Goal: Task Accomplishment & Management: Manage account settings

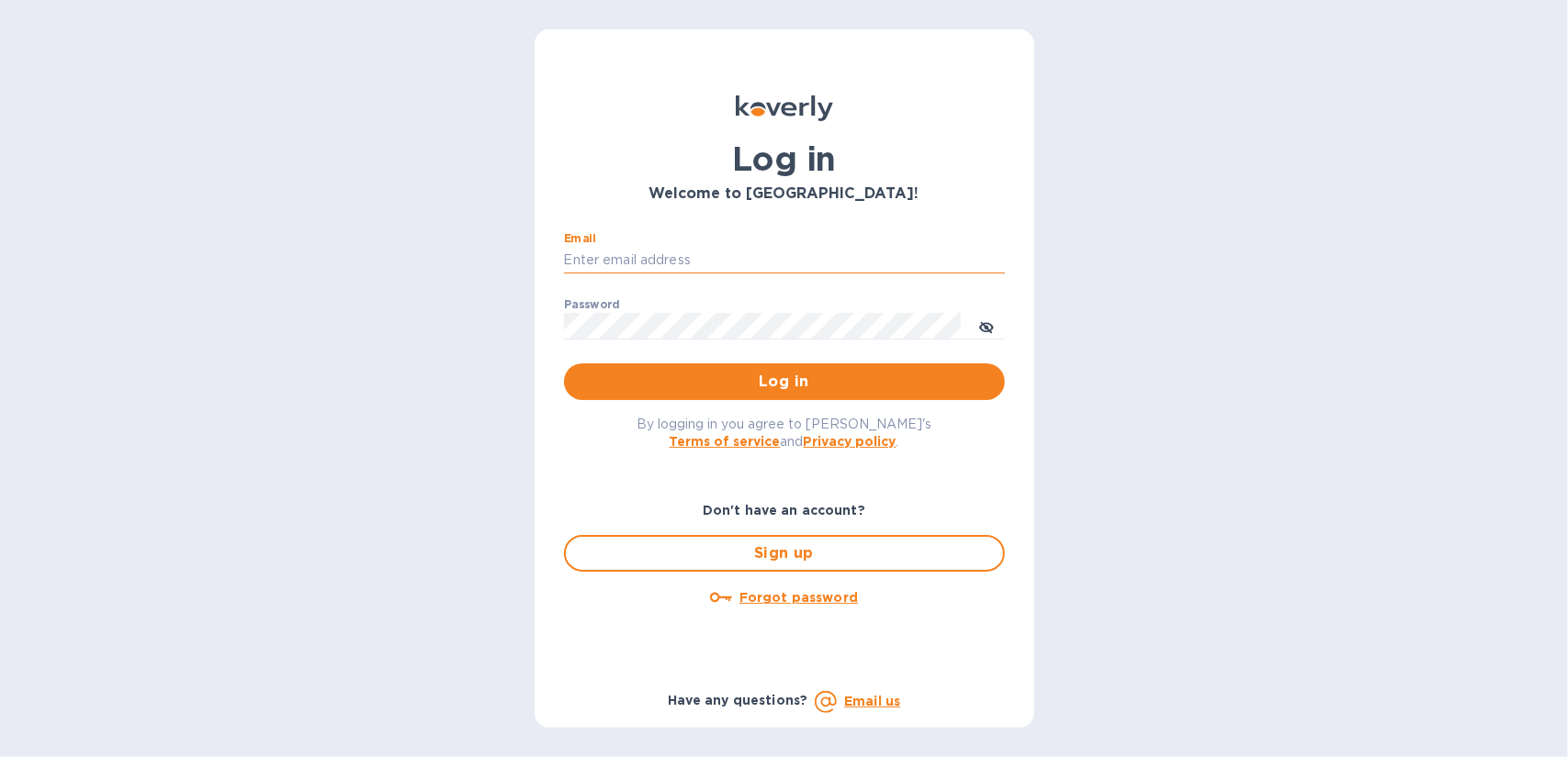
click at [739, 254] on input "Email" at bounding box center [784, 260] width 441 height 28
type input "gene@genemack.com"
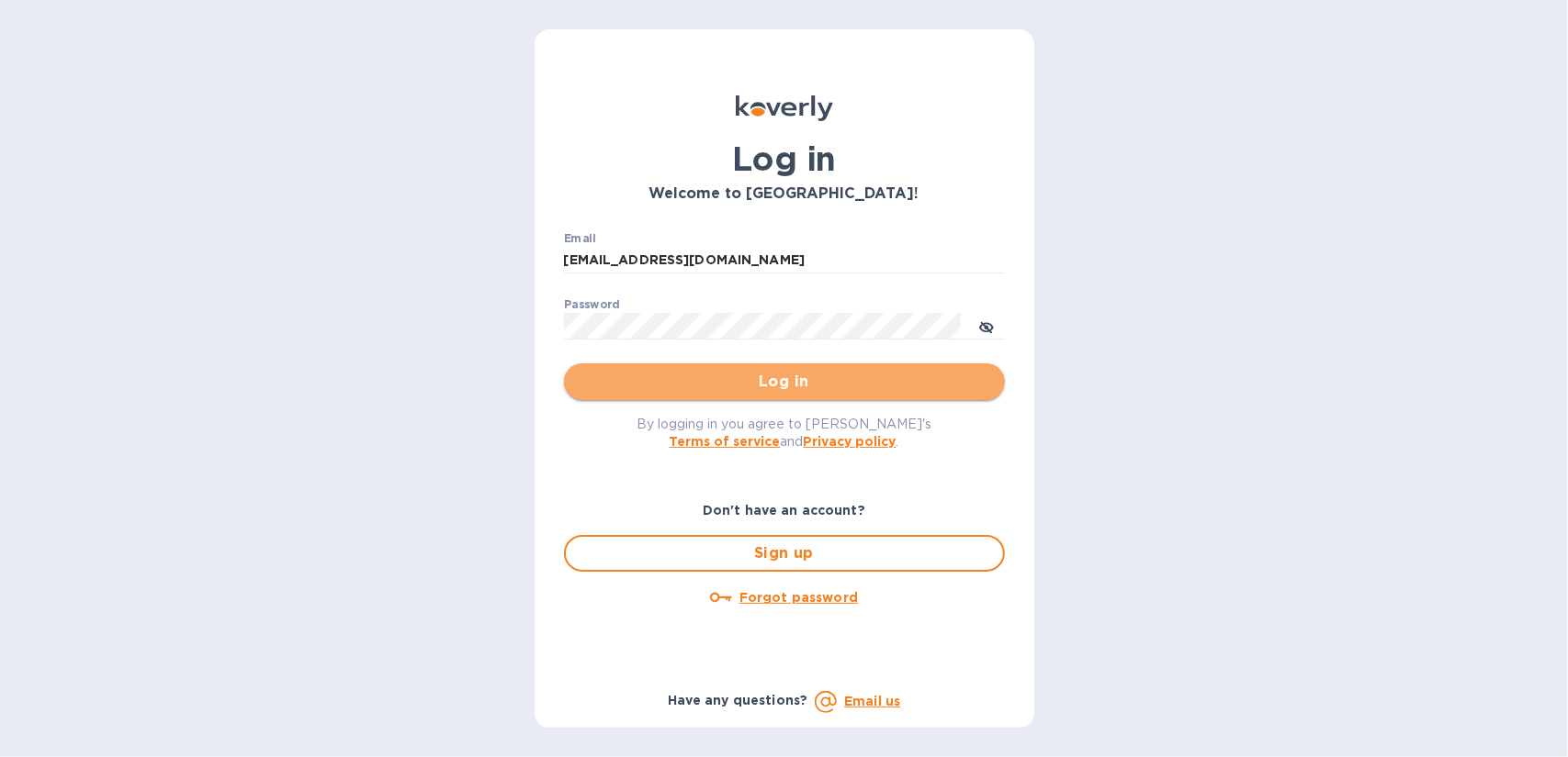
click at [773, 382] on span "Log in" at bounding box center [784, 381] width 411 height 22
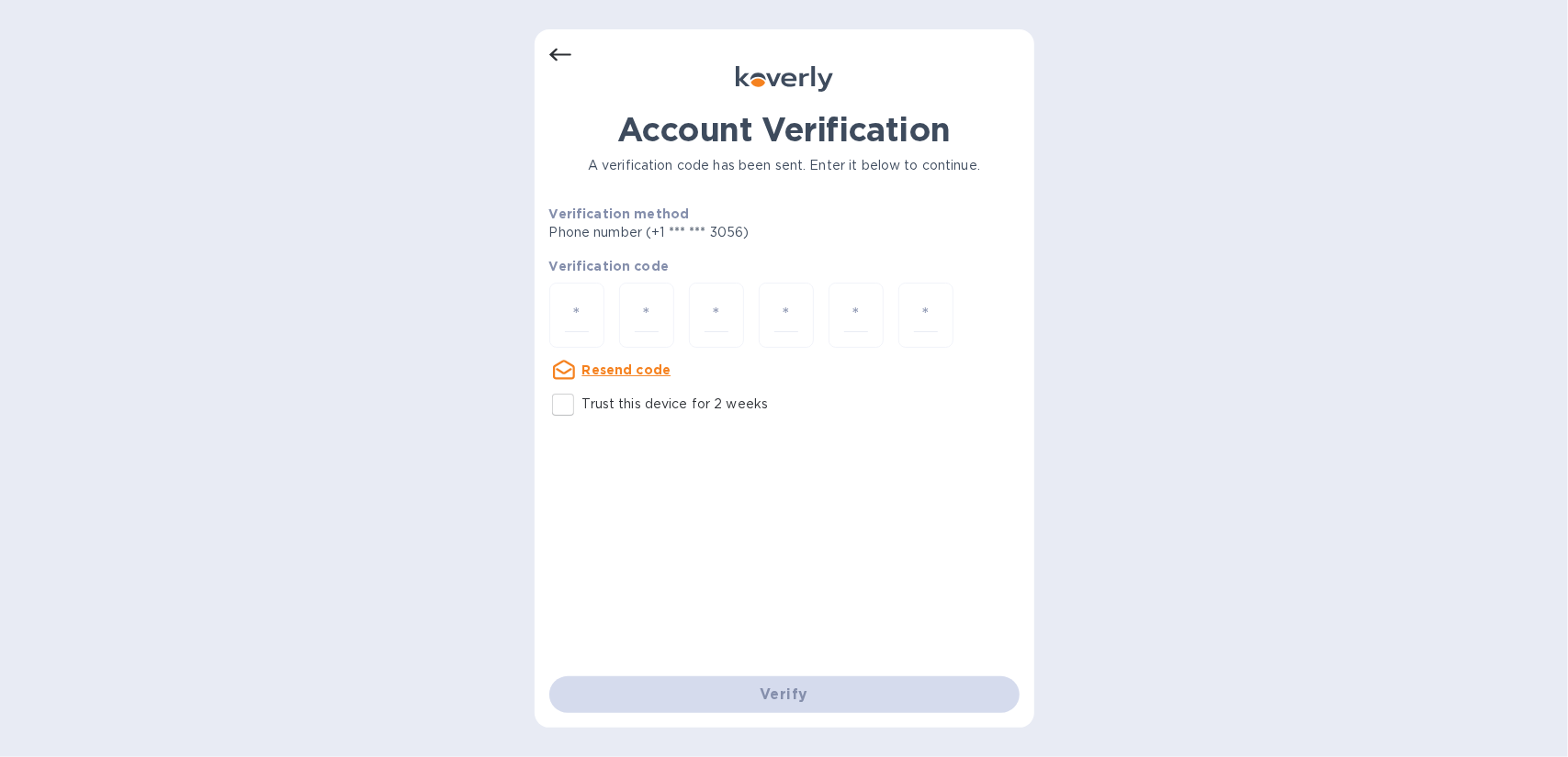
drag, startPoint x: 596, startPoint y: 311, endPoint x: 239, endPoint y: 235, distance: 365.0
click at [582, 304] on div at bounding box center [577, 315] width 55 height 65
type input "7"
type input "9"
type input "7"
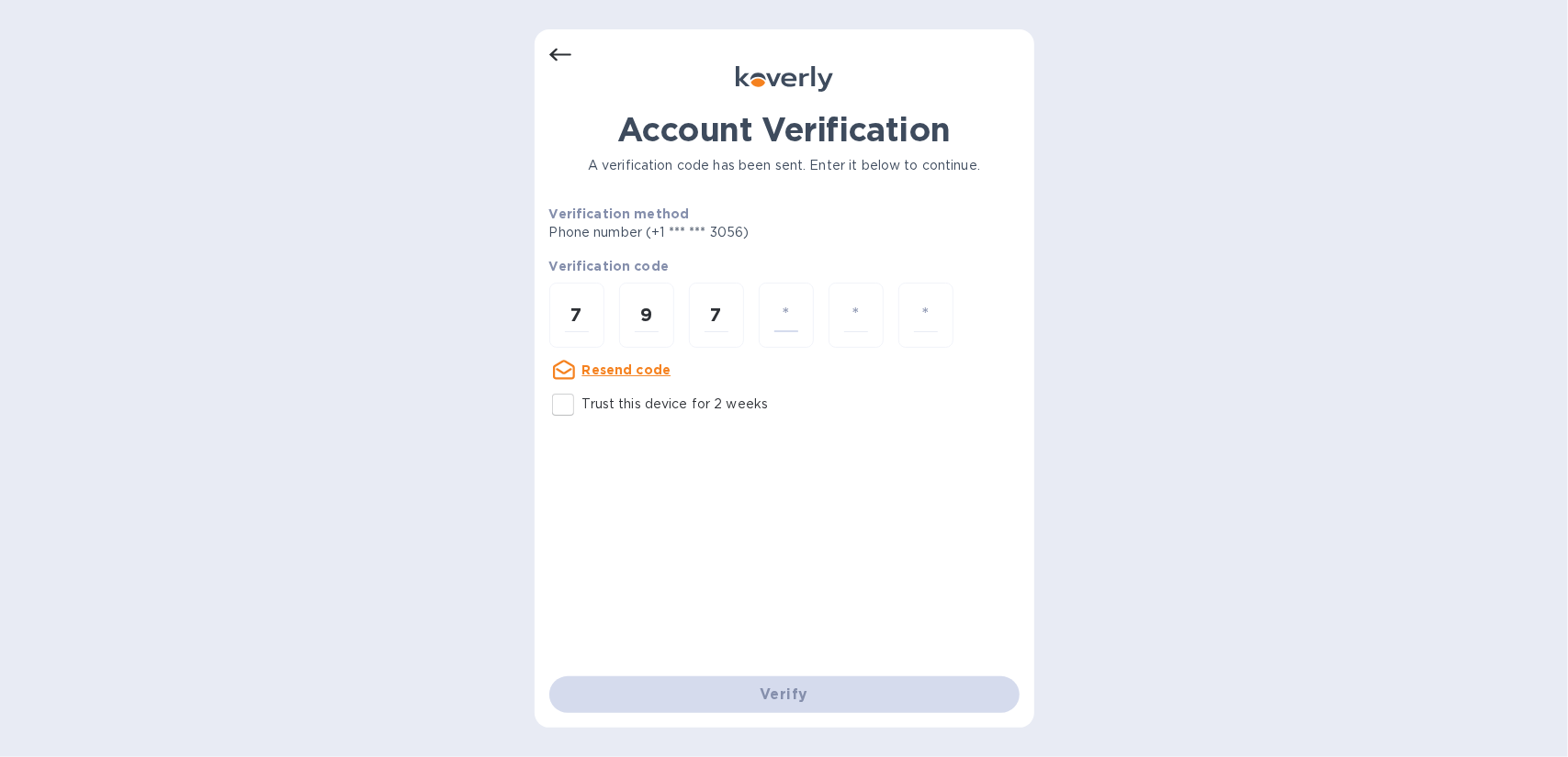
type input "8"
type input "3"
type input "1"
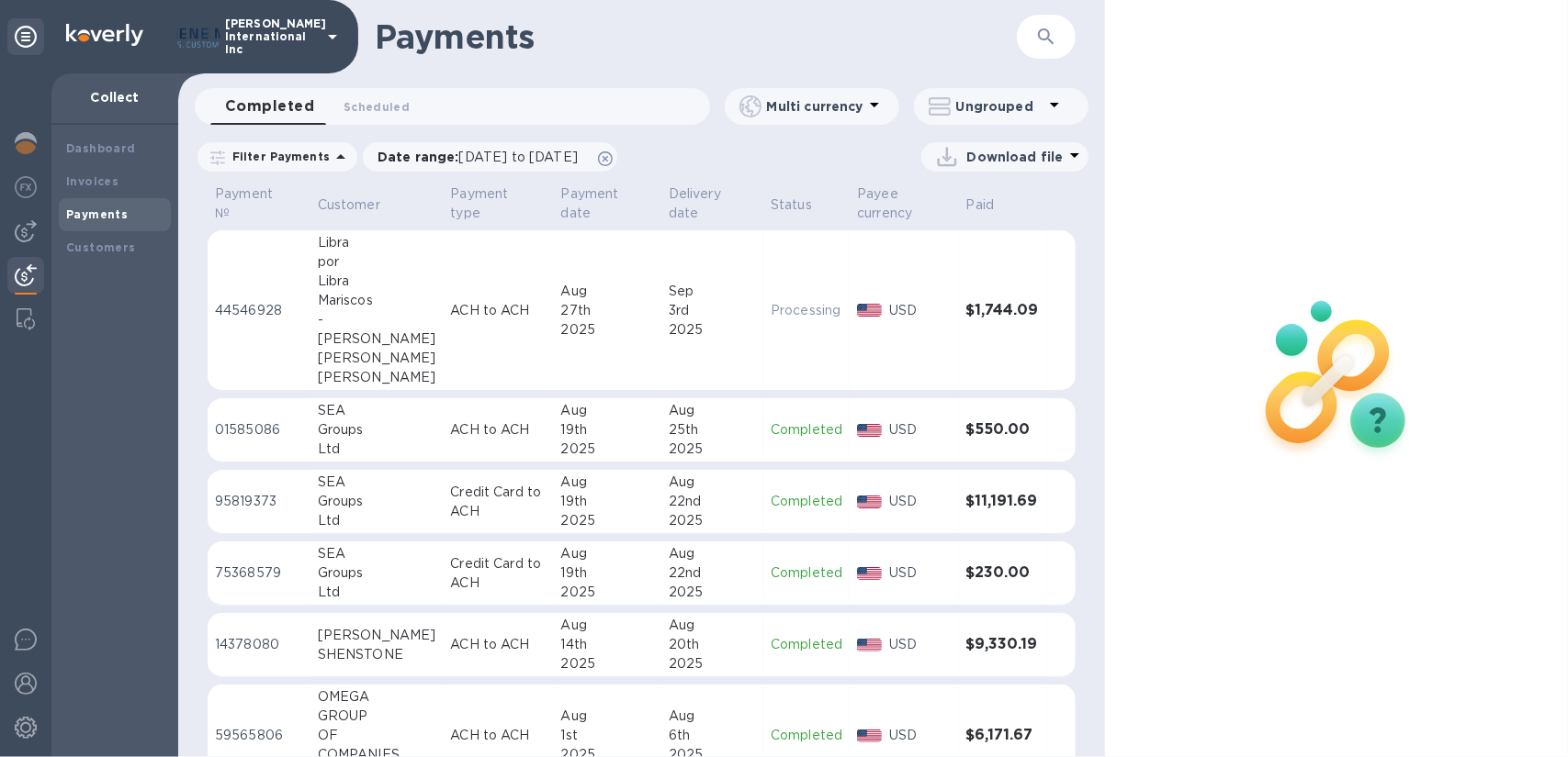
click at [406, 314] on div "-" at bounding box center [377, 320] width 118 height 20
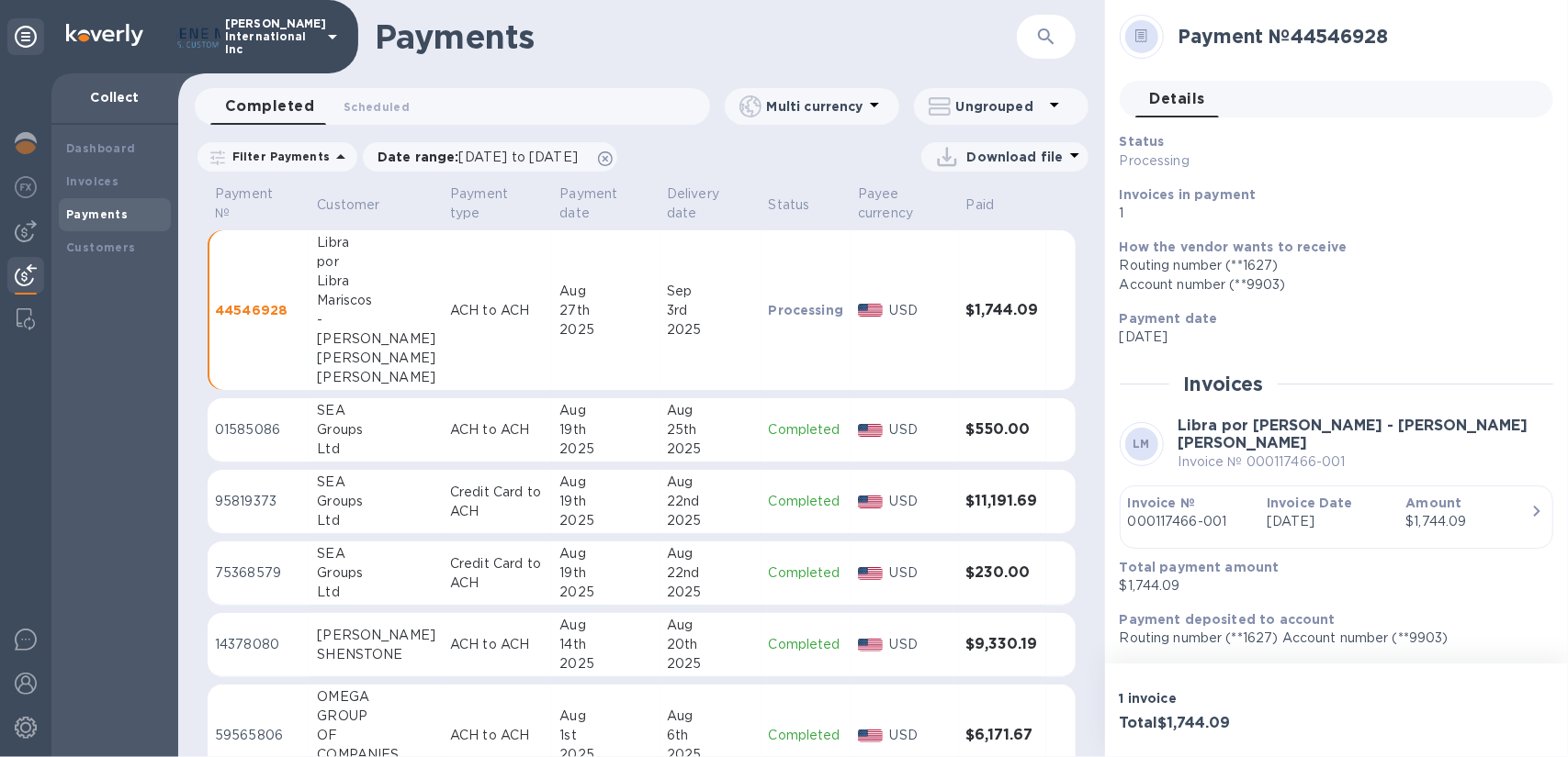
click at [1539, 512] on icon "button" at bounding box center [1536, 512] width 22 height 22
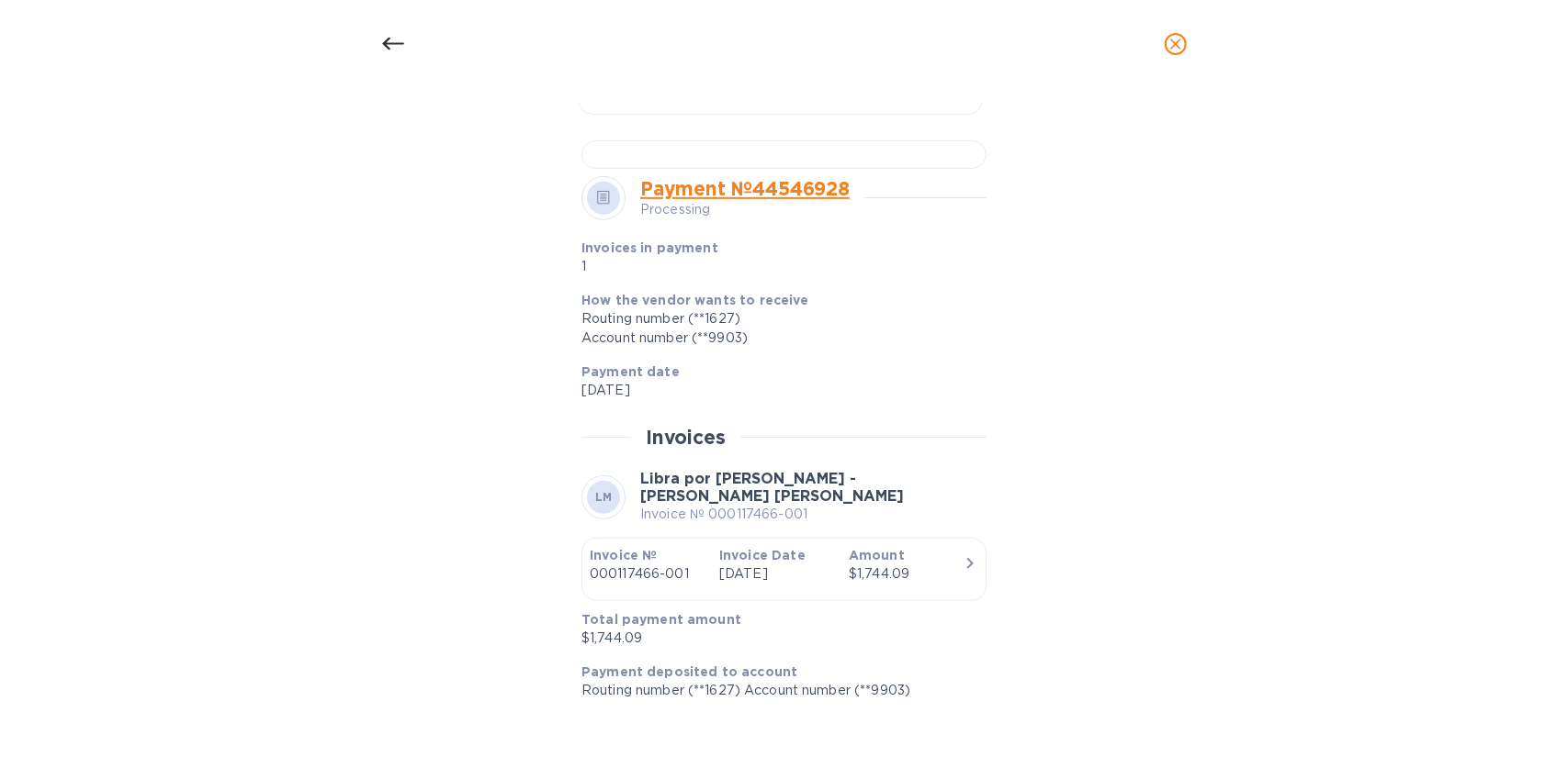
scroll to position [1100, 0]
click at [393, 46] on icon at bounding box center [392, 44] width 22 height 22
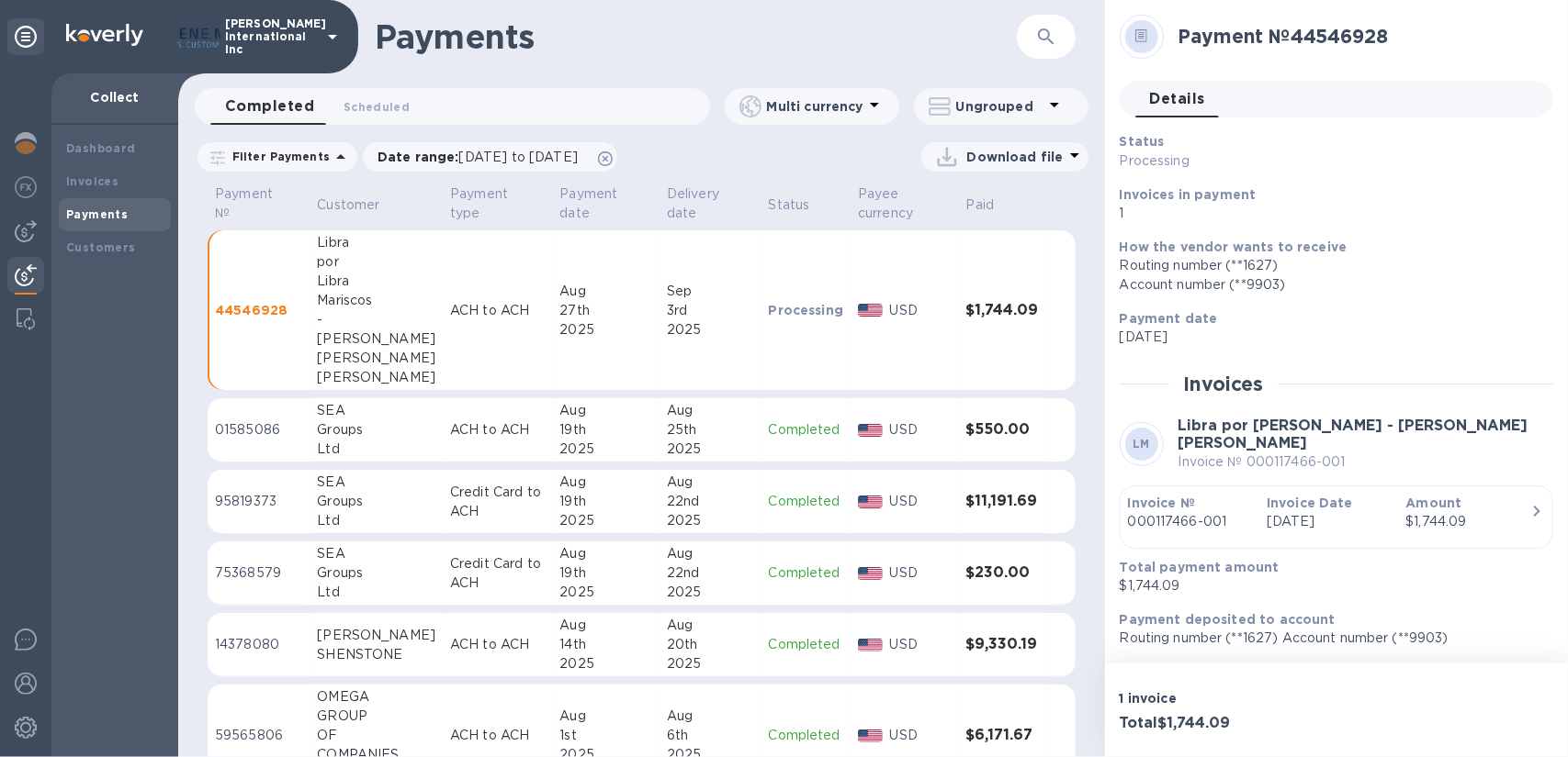
scroll to position [535, 0]
click at [25, 687] on img at bounding box center [26, 684] width 22 height 22
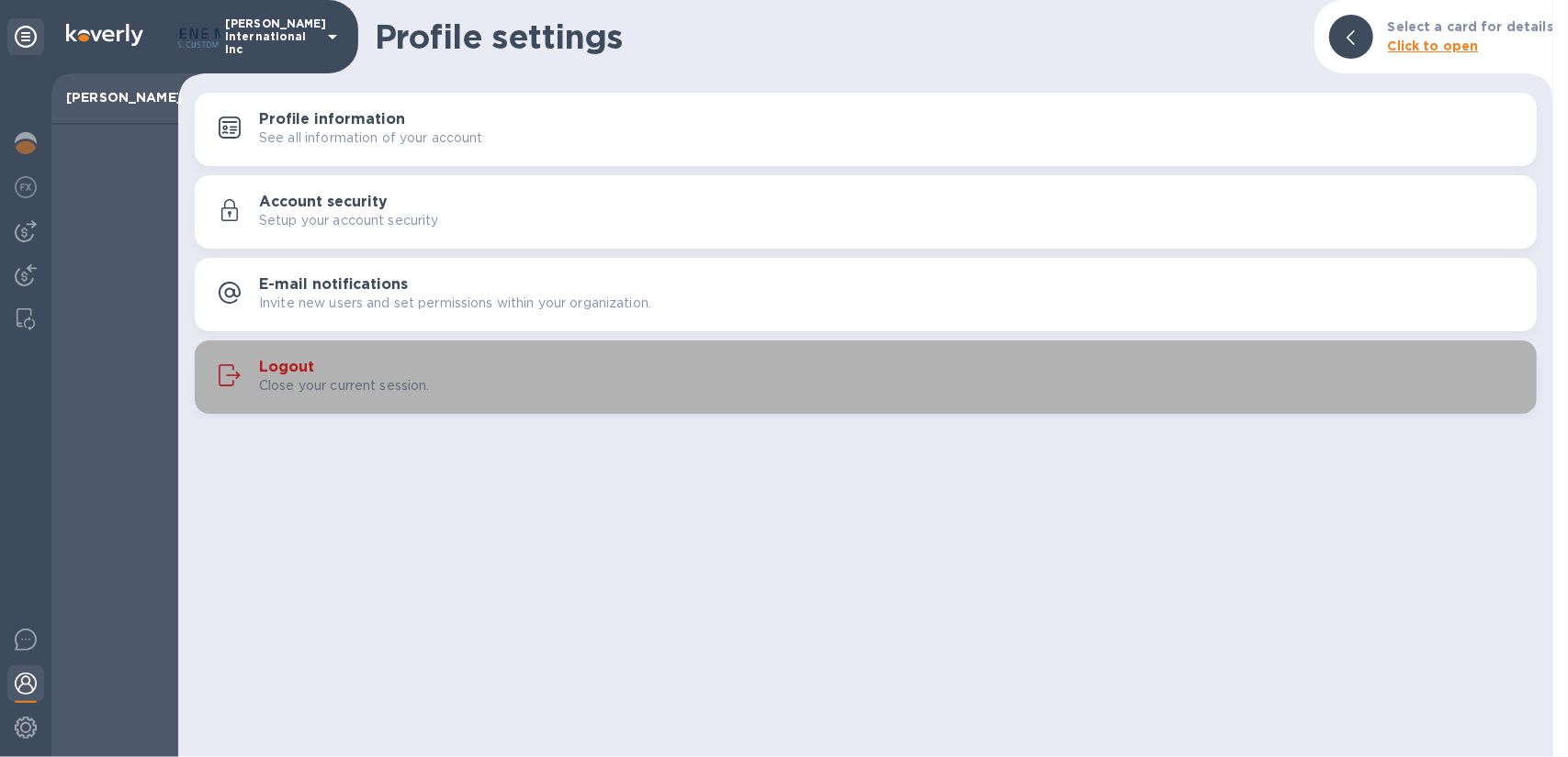
click at [288, 369] on h3 "Logout" at bounding box center [287, 368] width 55 height 18
